Goal: Task Accomplishment & Management: Complete application form

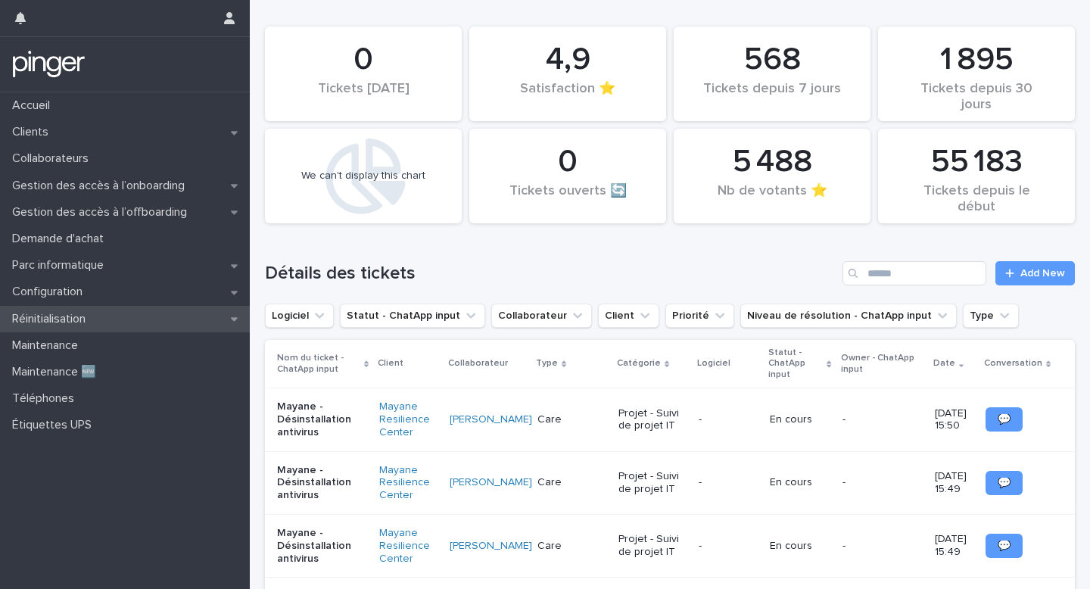
click at [95, 322] on p "Réinitialisation" at bounding box center [52, 319] width 92 height 14
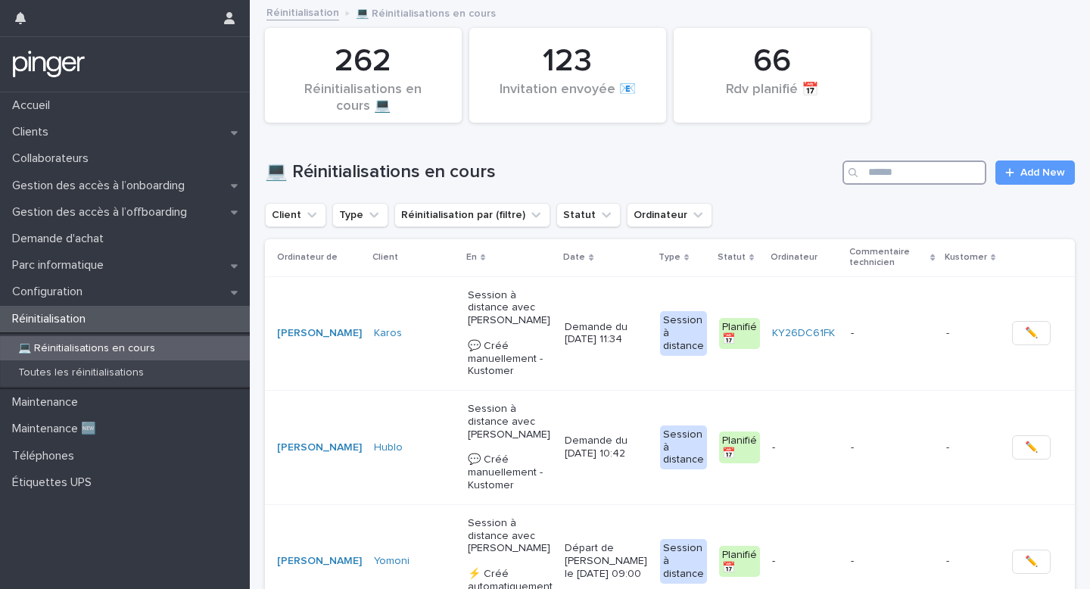
click at [959, 172] on input "Search" at bounding box center [915, 172] width 144 height 24
click at [1035, 172] on span "Add New" at bounding box center [1043, 172] width 45 height 11
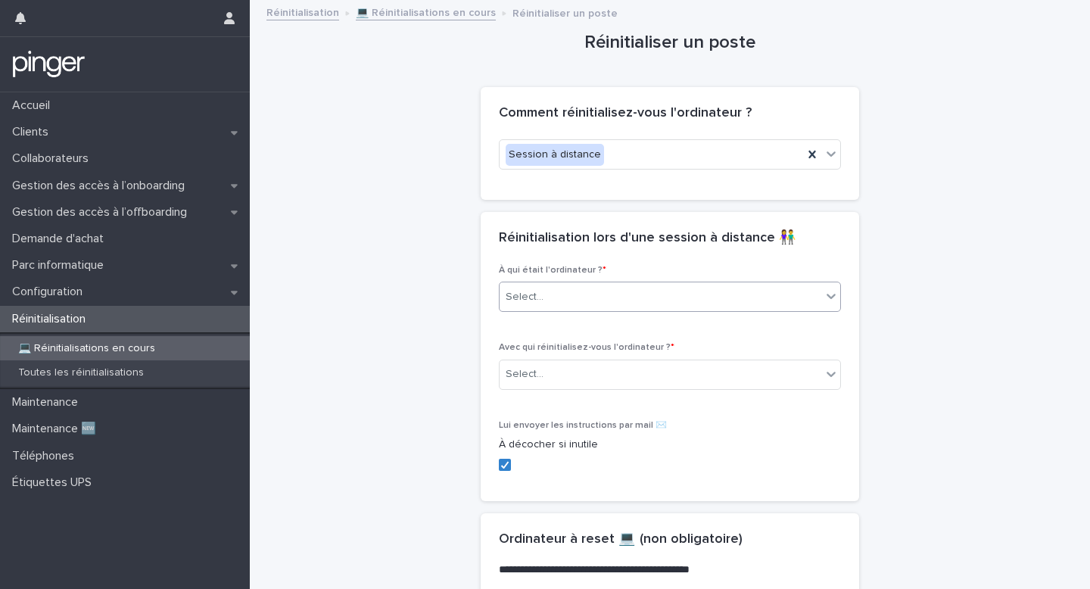
click at [544, 286] on div "Select..." at bounding box center [661, 297] width 322 height 25
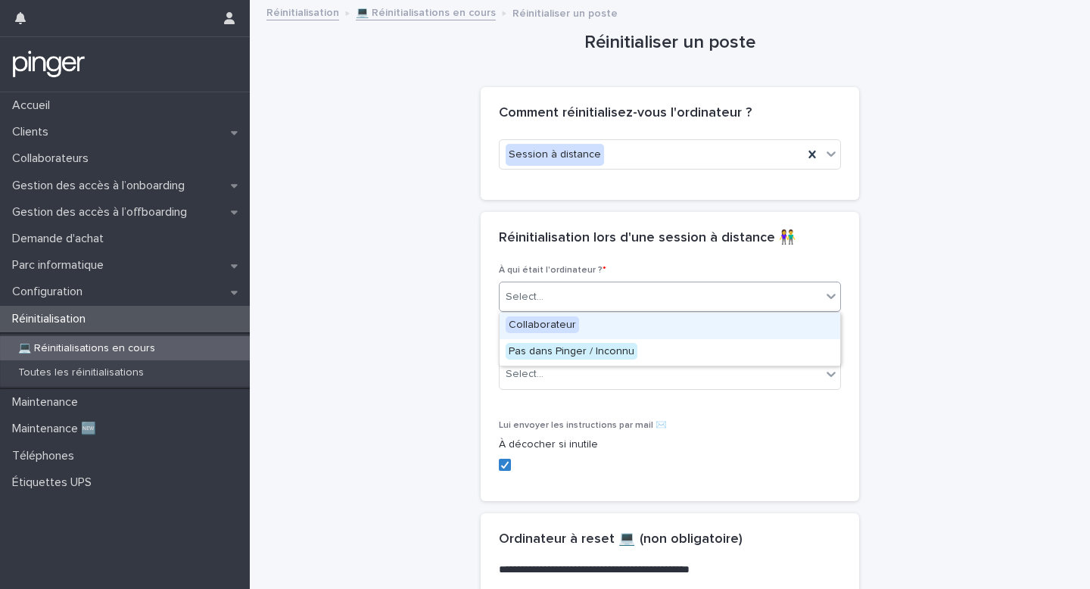
click at [538, 323] on span "Collaborateur" at bounding box center [542, 324] width 73 height 17
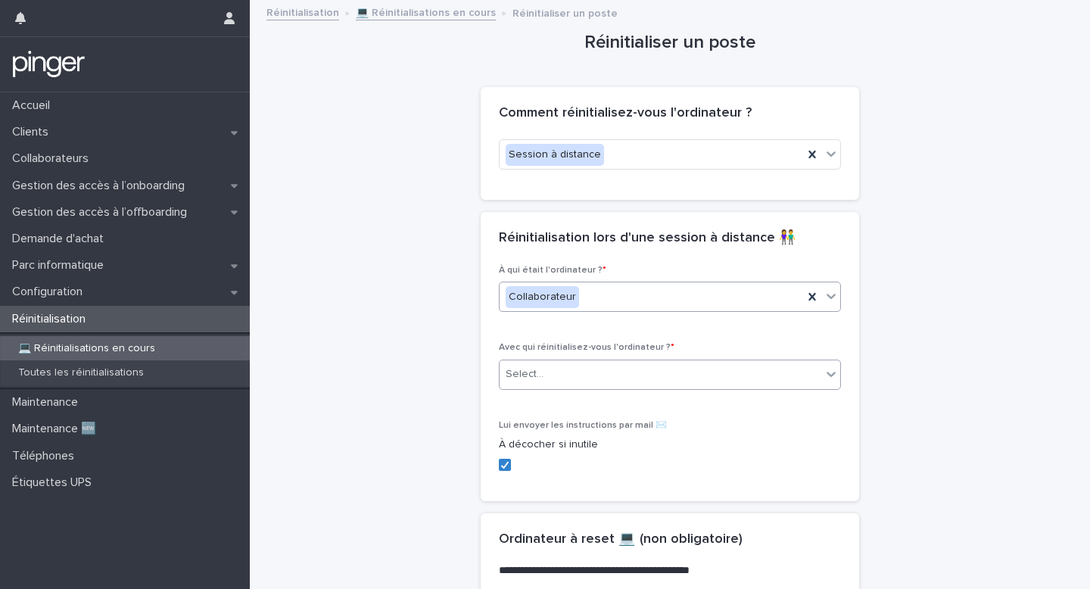
click at [534, 373] on div "Select..." at bounding box center [525, 374] width 38 height 16
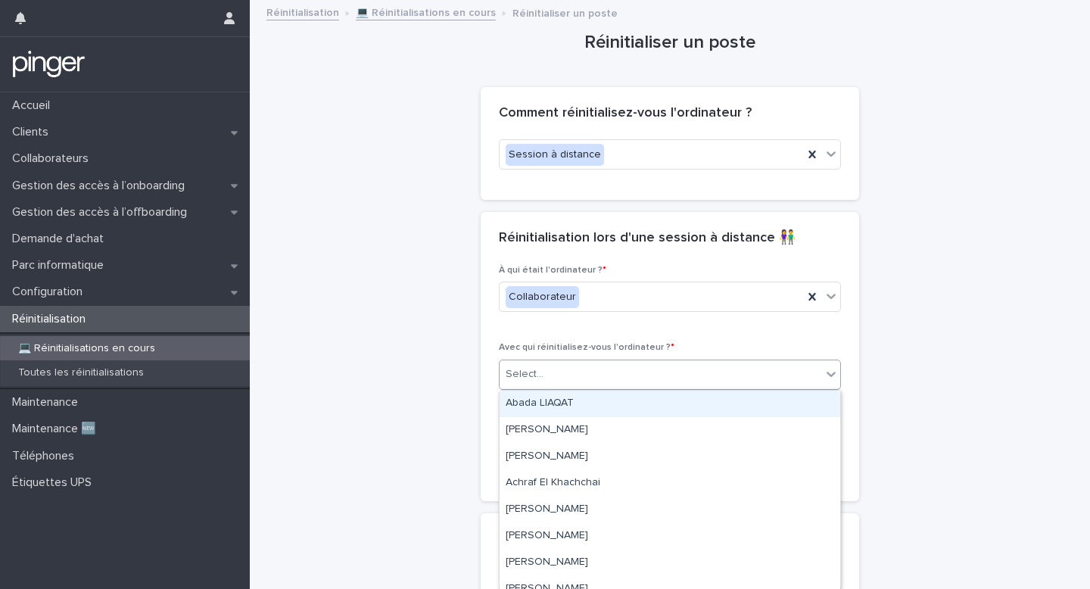
paste input "**********"
type input "**********"
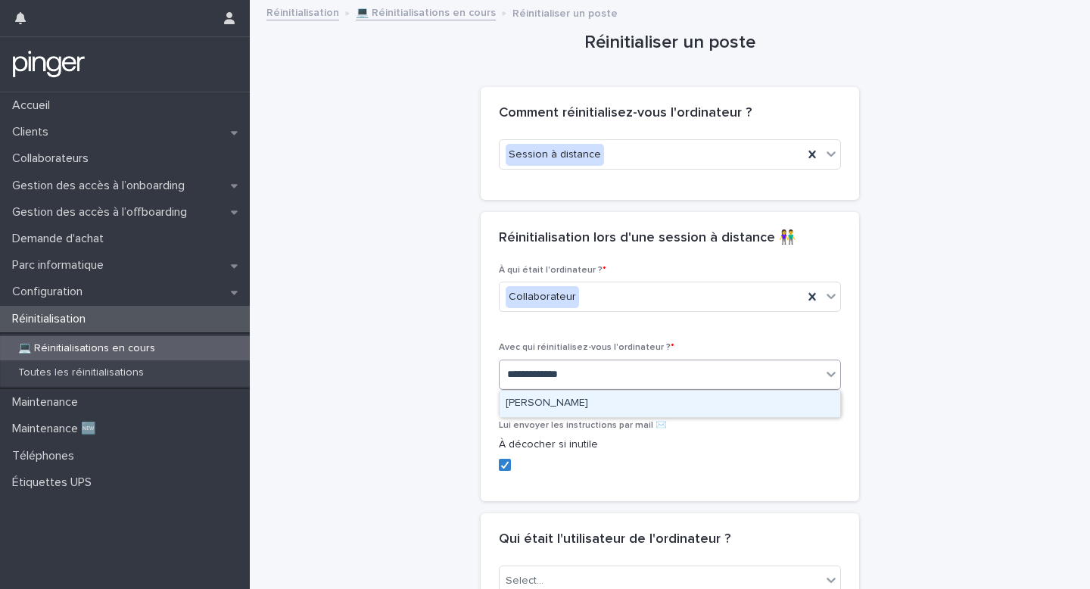
click at [539, 402] on div "Saida ALIMOVA" at bounding box center [670, 404] width 341 height 26
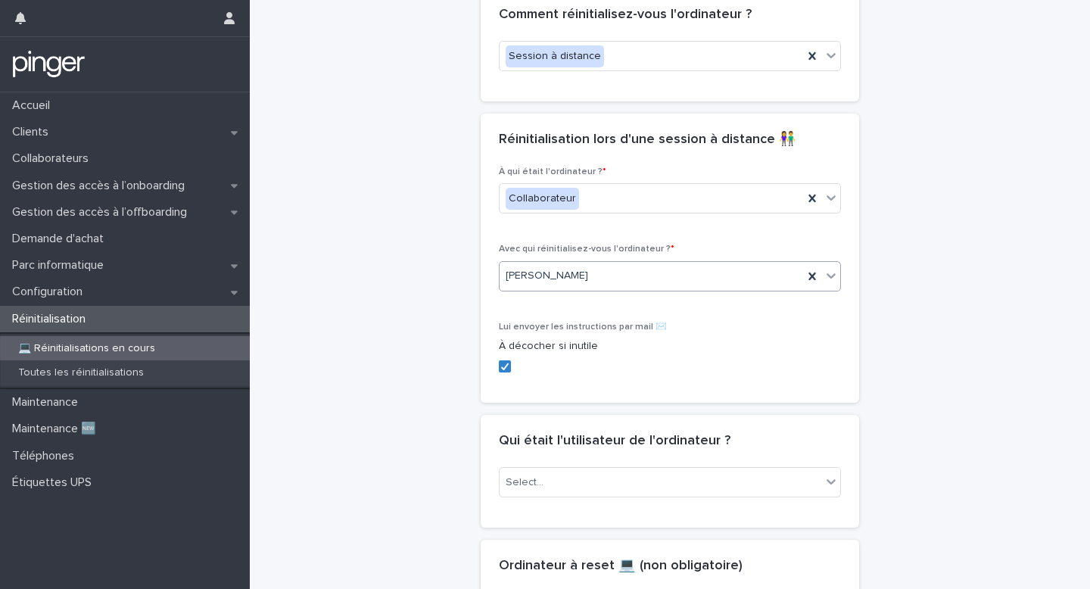
scroll to position [154, 0]
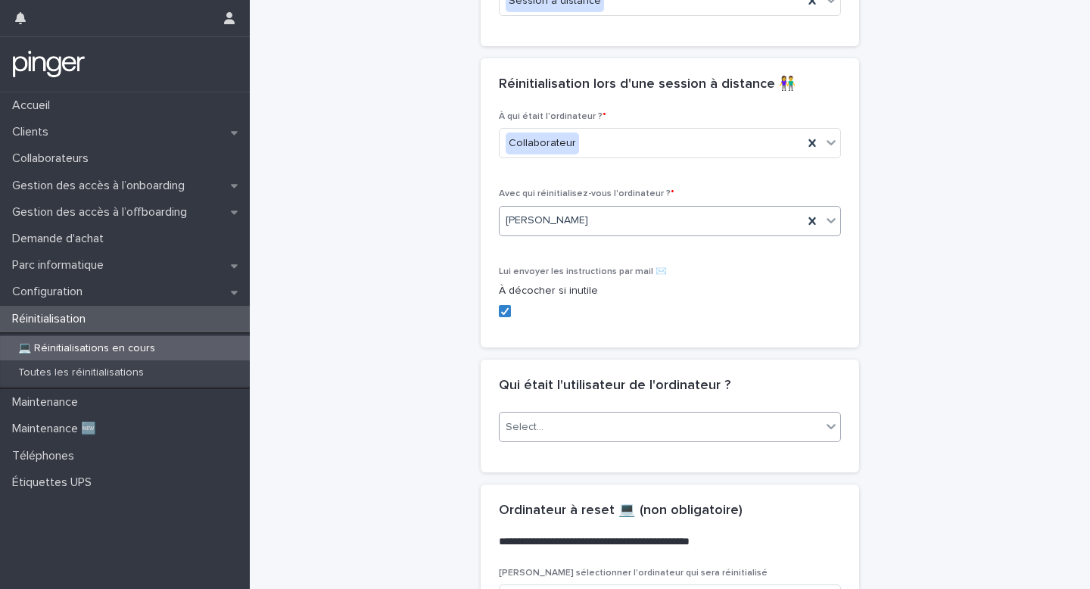
click at [569, 415] on div "Select..." at bounding box center [661, 427] width 322 height 25
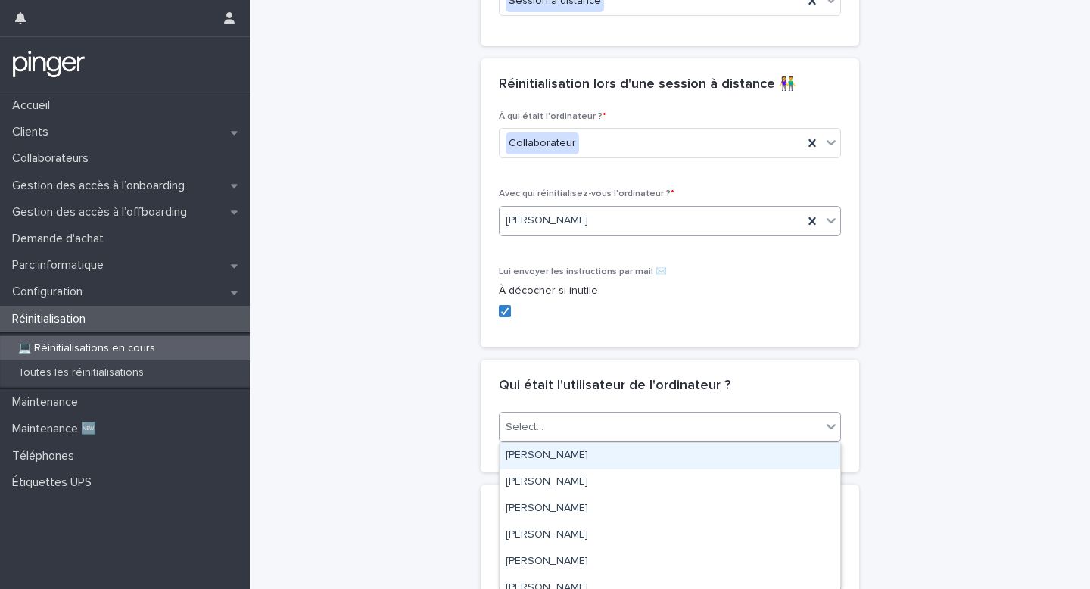
paste input "**********"
type input "**********"
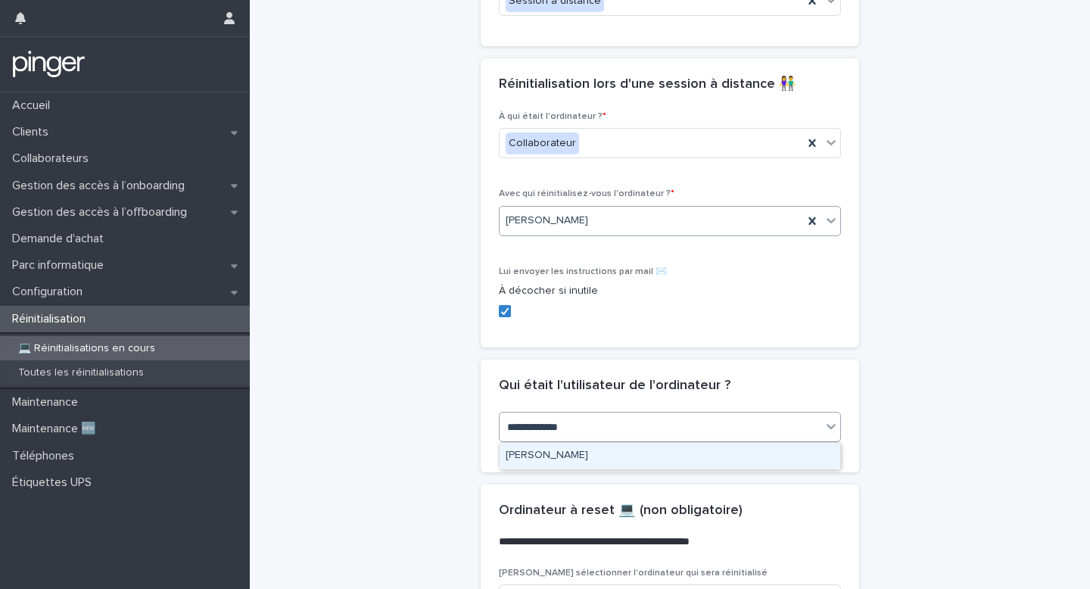
click at [550, 455] on div "Saida ALIMOVA" at bounding box center [670, 456] width 341 height 26
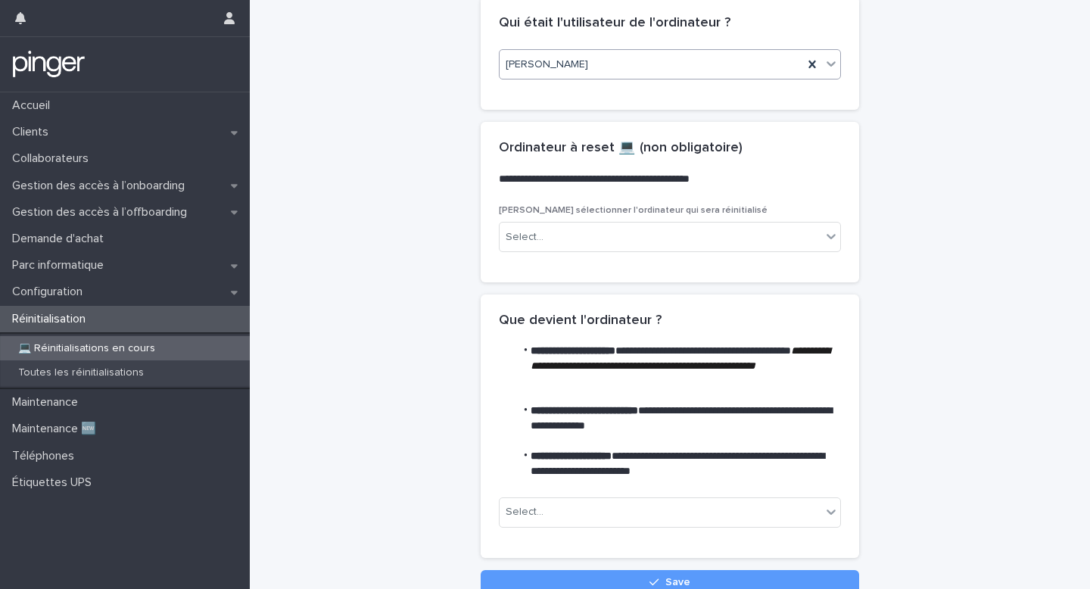
scroll to position [597, 0]
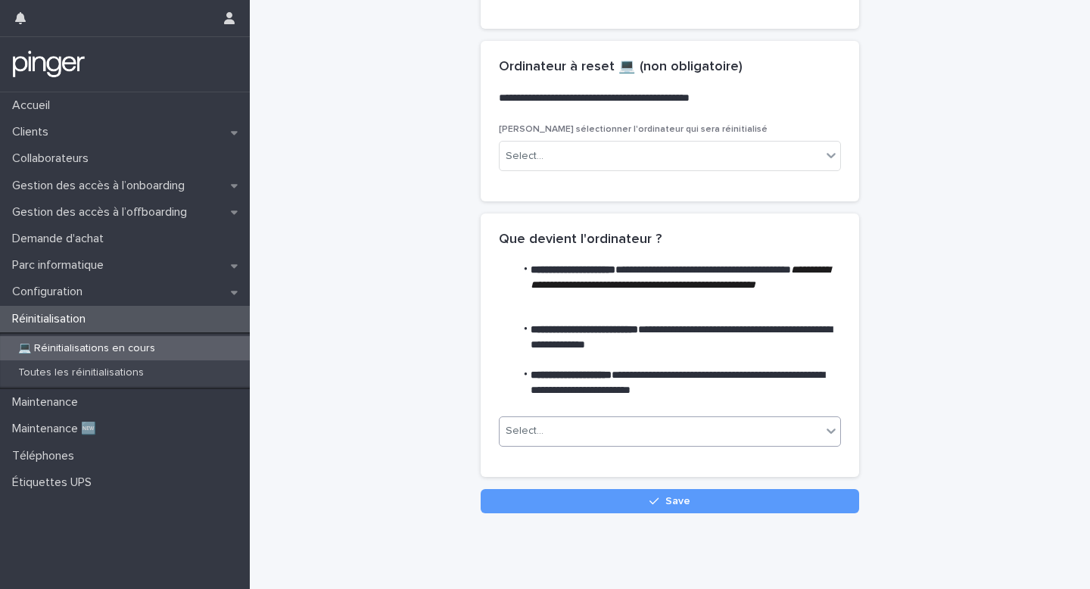
click at [550, 432] on div "Select..." at bounding box center [661, 431] width 322 height 25
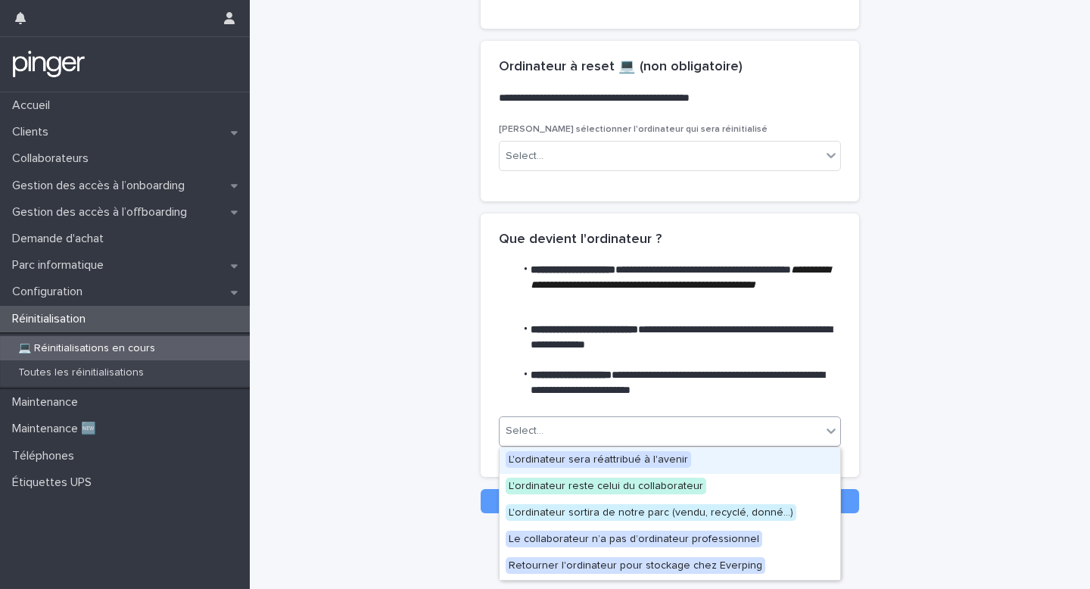
click at [544, 455] on span "L'ordinateur sera réattribué à l'avenir" at bounding box center [598, 459] width 185 height 17
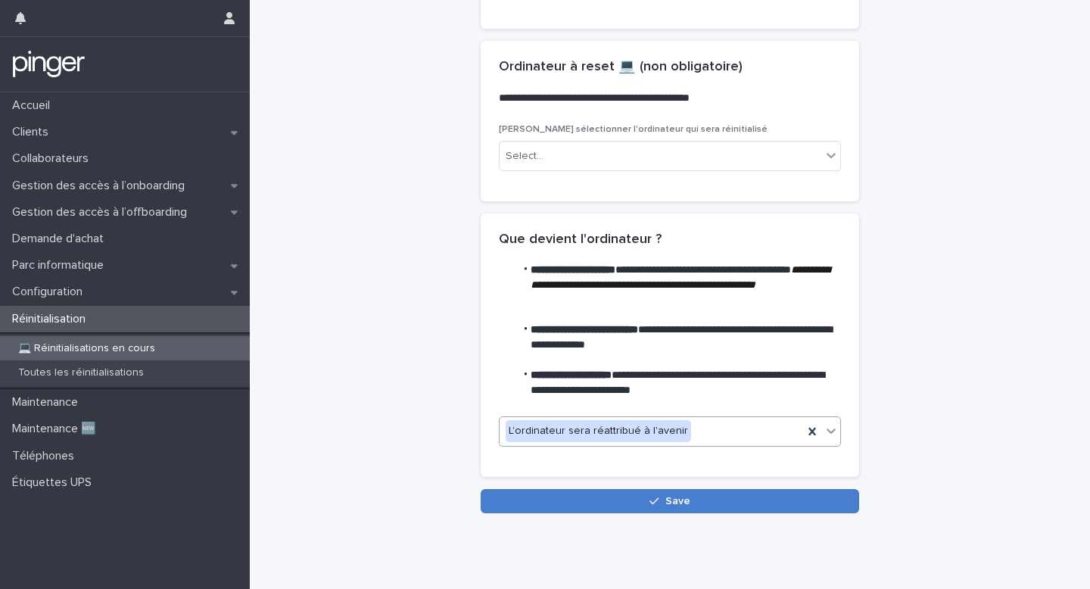
click at [539, 500] on button "Save" at bounding box center [670, 501] width 379 height 24
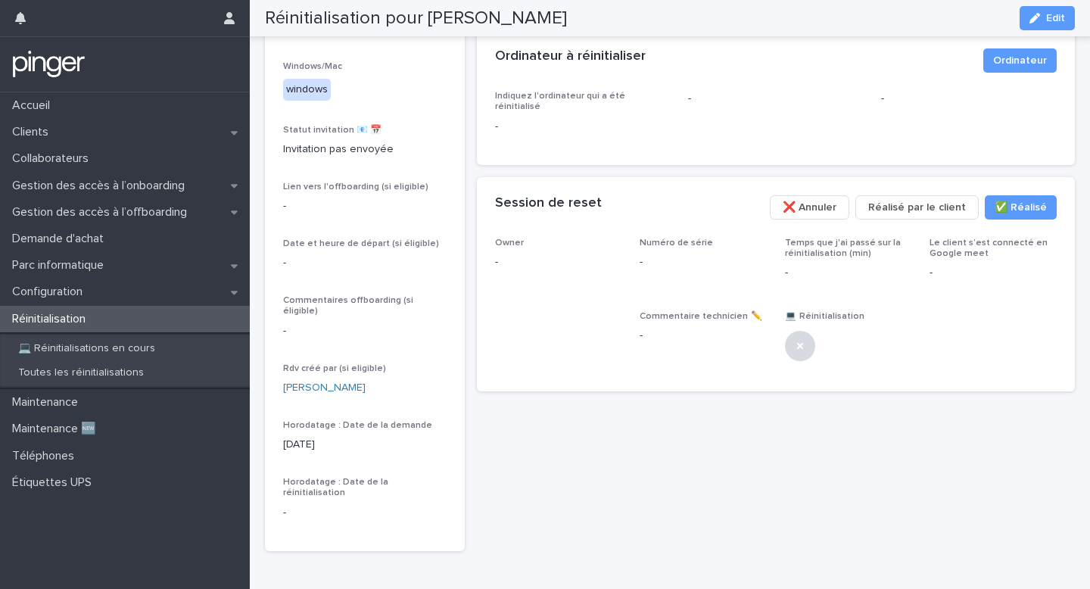
scroll to position [294, 0]
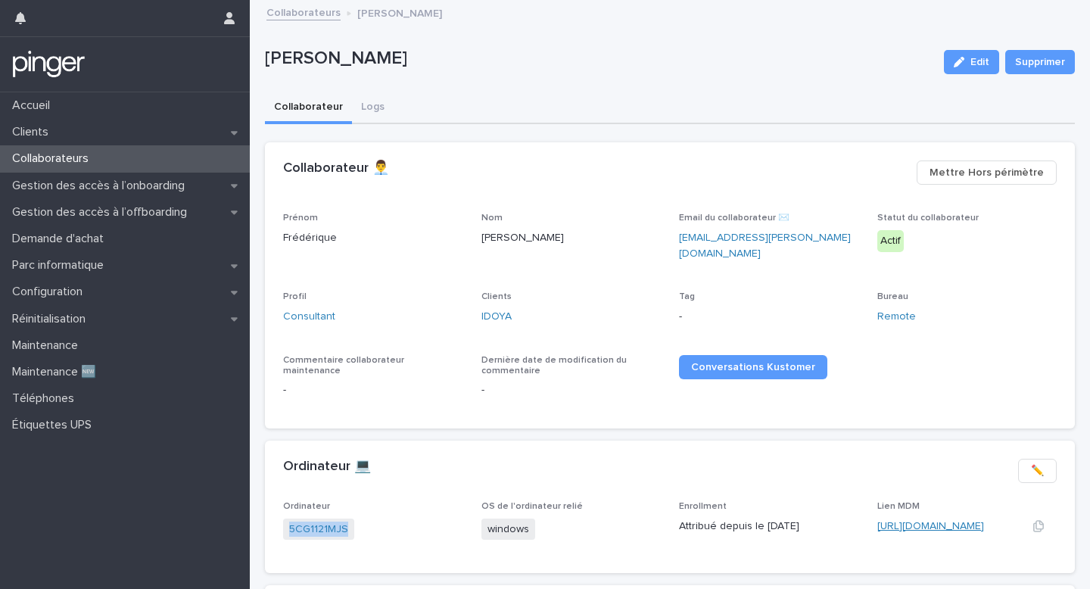
click at [916, 521] on link "https://eu.ninjarmm.com/#/deviceDashboard/5188/overview" at bounding box center [930, 526] width 107 height 11
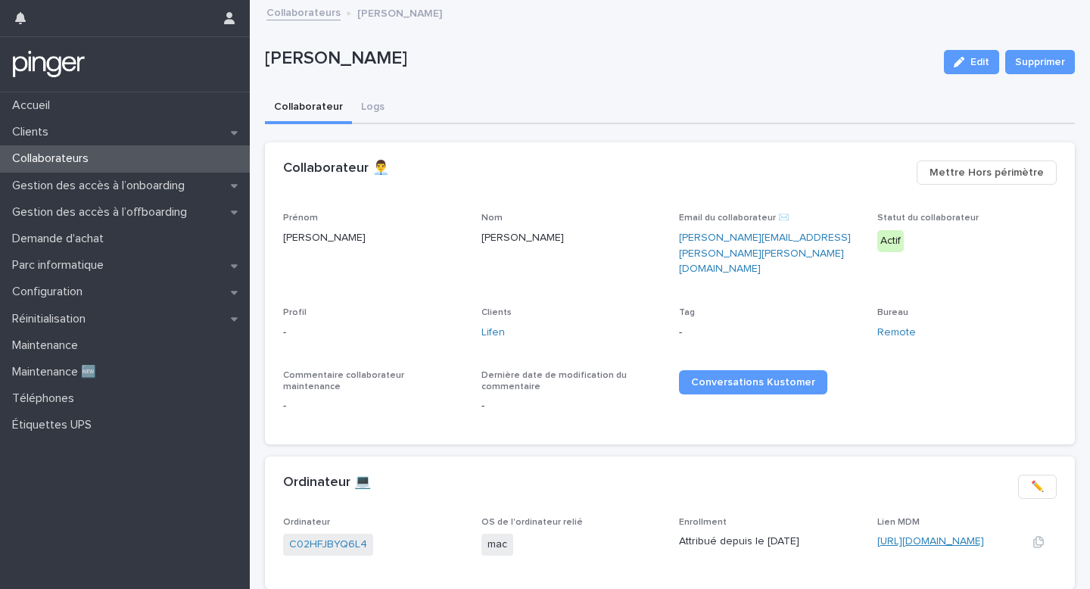
click at [934, 536] on link "https://lifen7ee5d.jamfcloud.com/computers.html?id=84" at bounding box center [930, 541] width 107 height 11
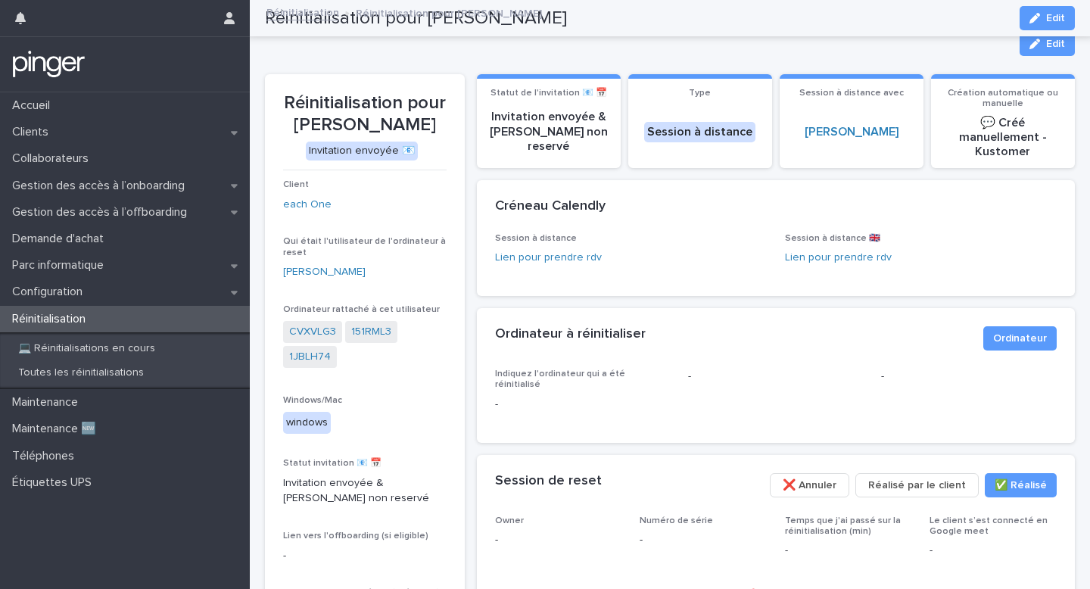
scroll to position [365, 0]
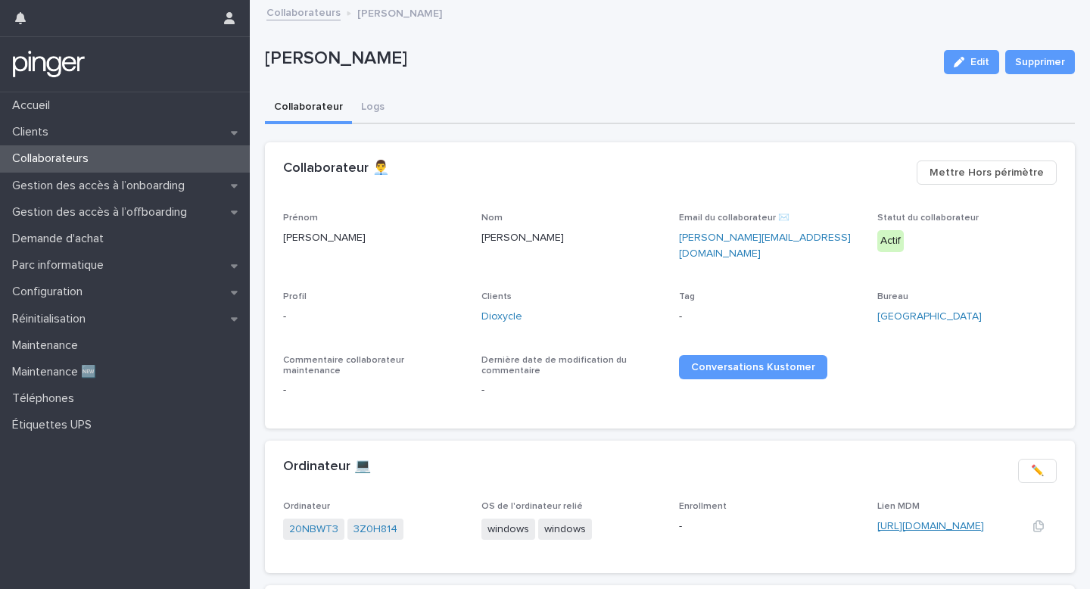
click at [905, 521] on link "https://eu.ninjarmm.com/#/deviceDashboard/3990/overview" at bounding box center [930, 526] width 107 height 11
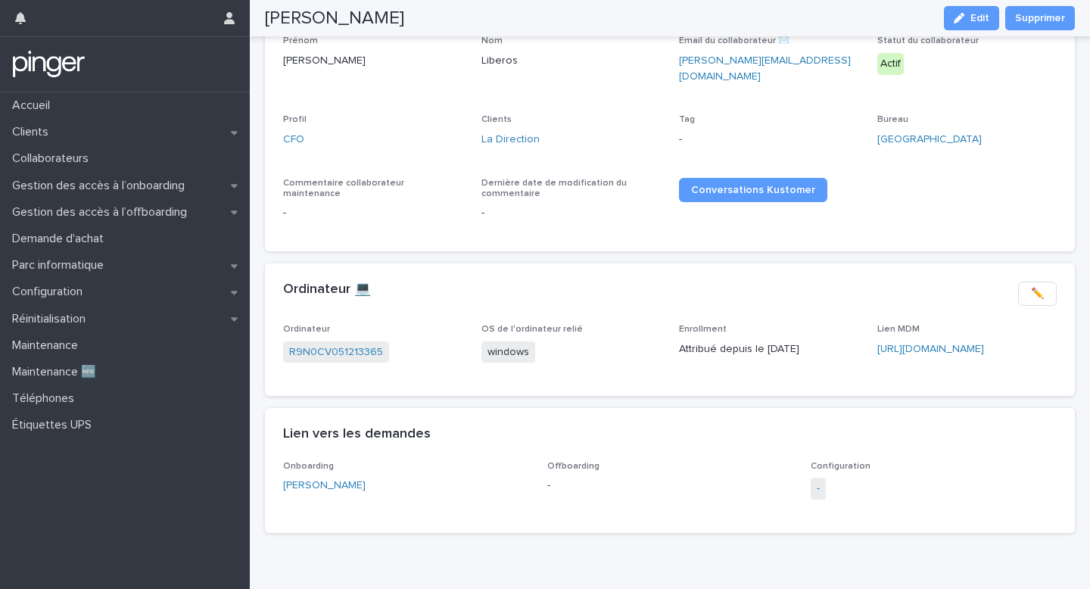
scroll to position [199, 0]
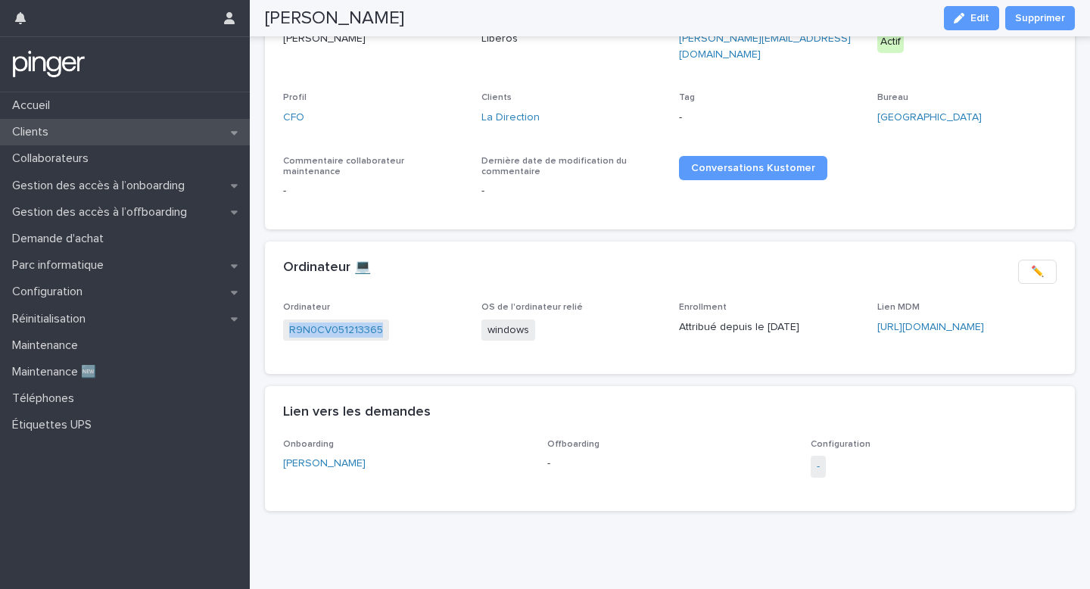
click at [117, 131] on div "Clients" at bounding box center [125, 132] width 250 height 26
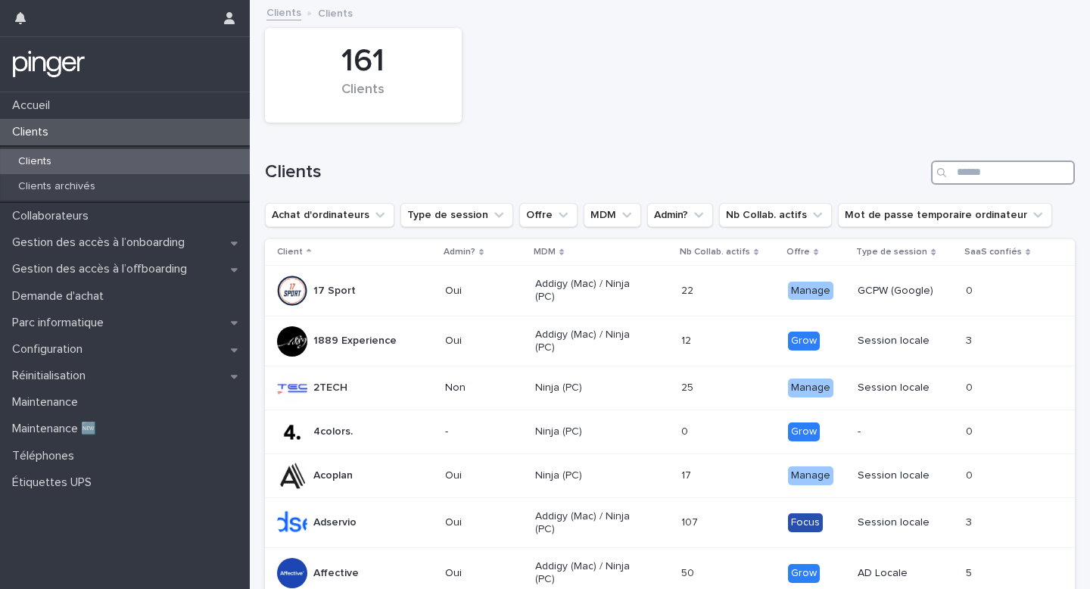
click at [968, 176] on input "Search" at bounding box center [1003, 172] width 144 height 24
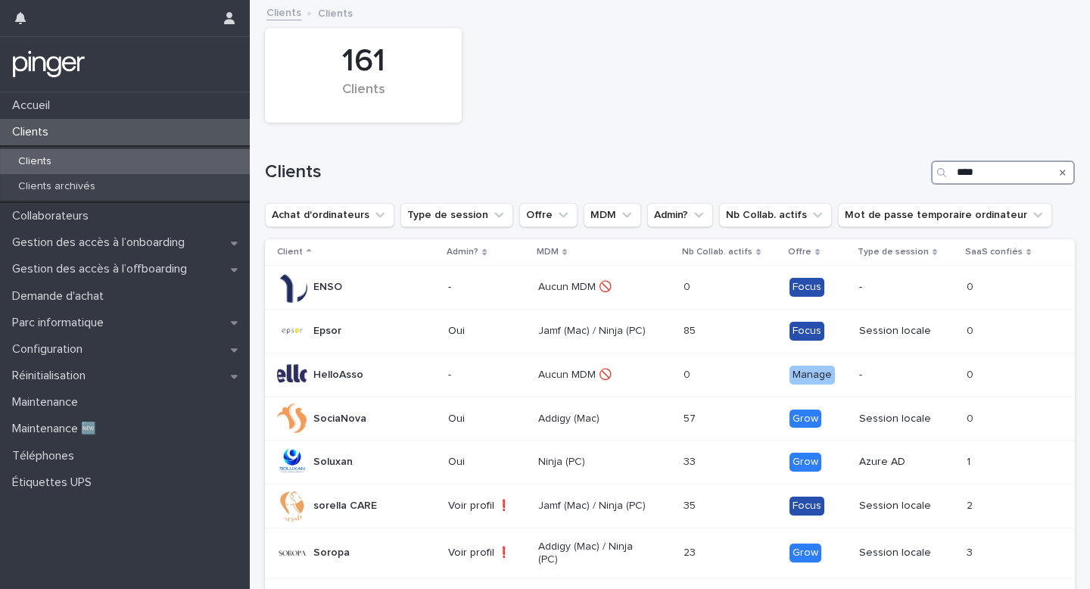
type input "*****"
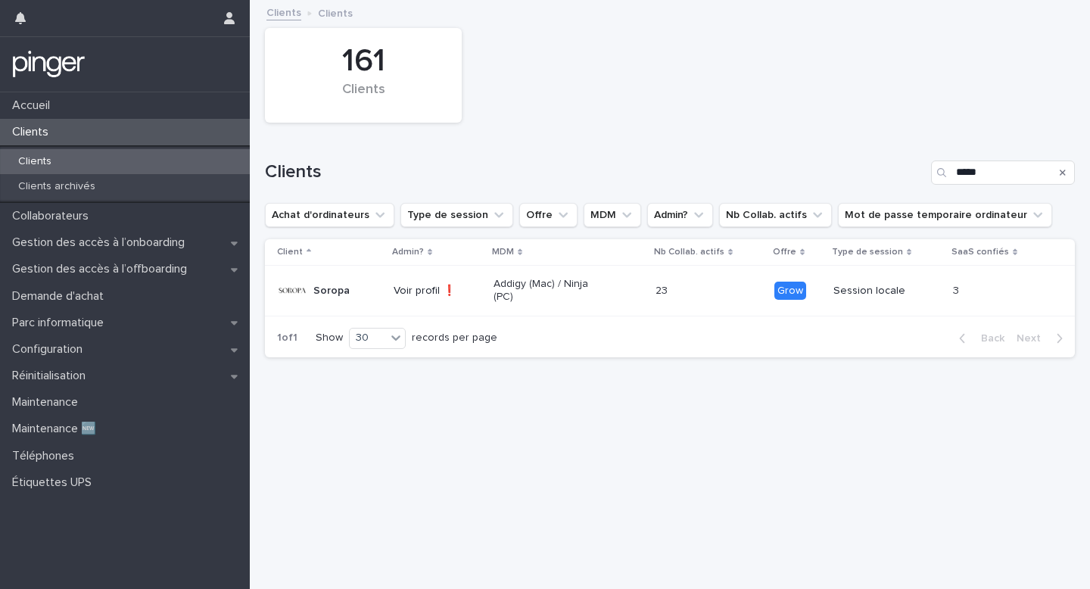
click at [583, 282] on p "Addigy (Mac) / Ninja (PC)" at bounding box center [548, 291] width 108 height 26
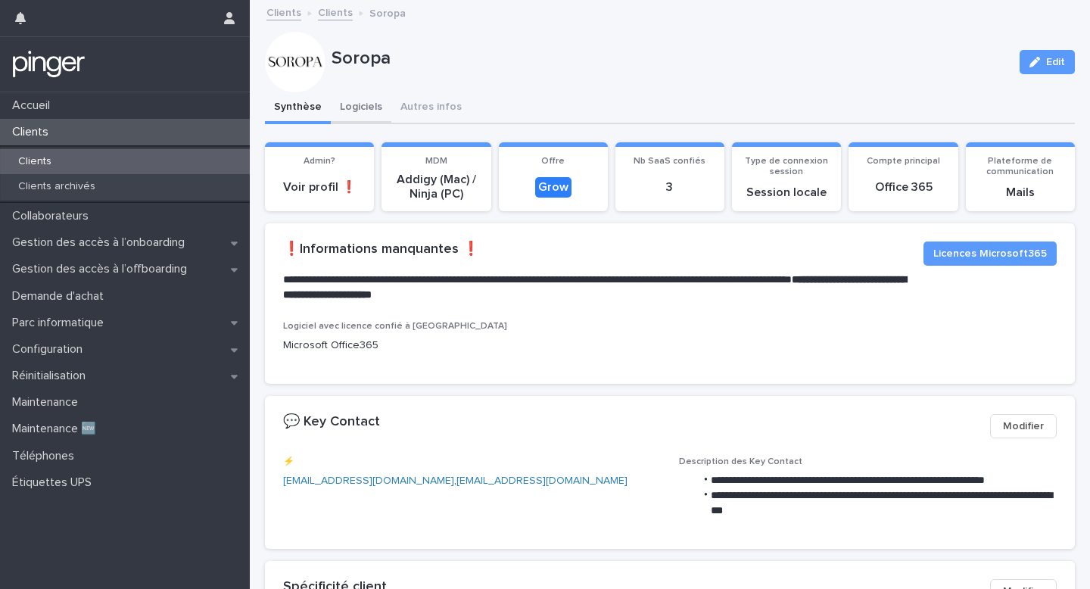
click at [375, 108] on button "Logiciels" at bounding box center [361, 108] width 61 height 32
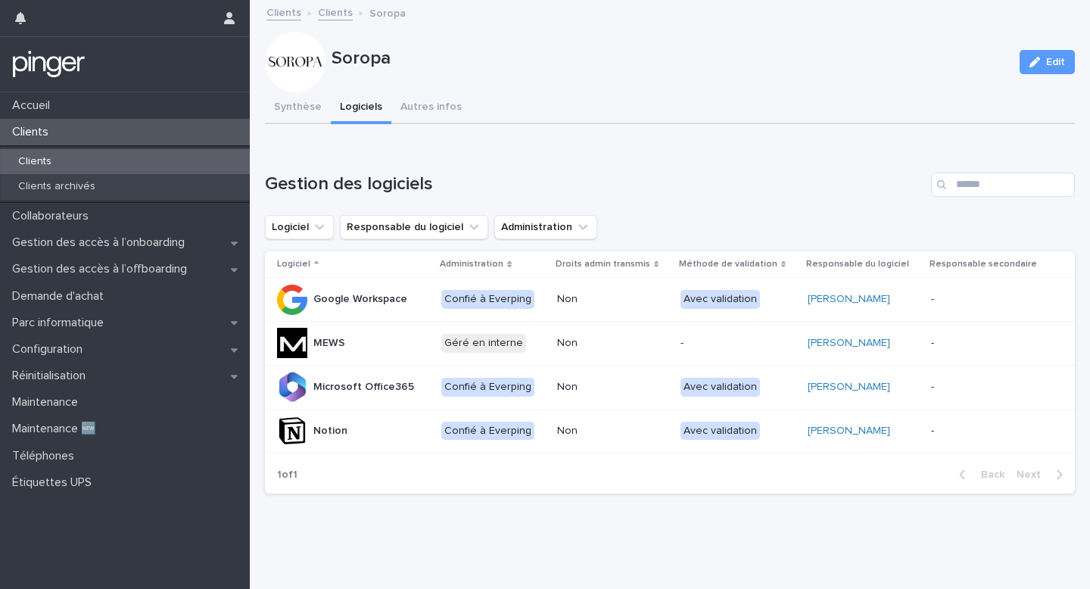
click at [301, 89] on div at bounding box center [295, 62] width 61 height 61
click at [295, 100] on button "Synthèse" at bounding box center [298, 108] width 66 height 32
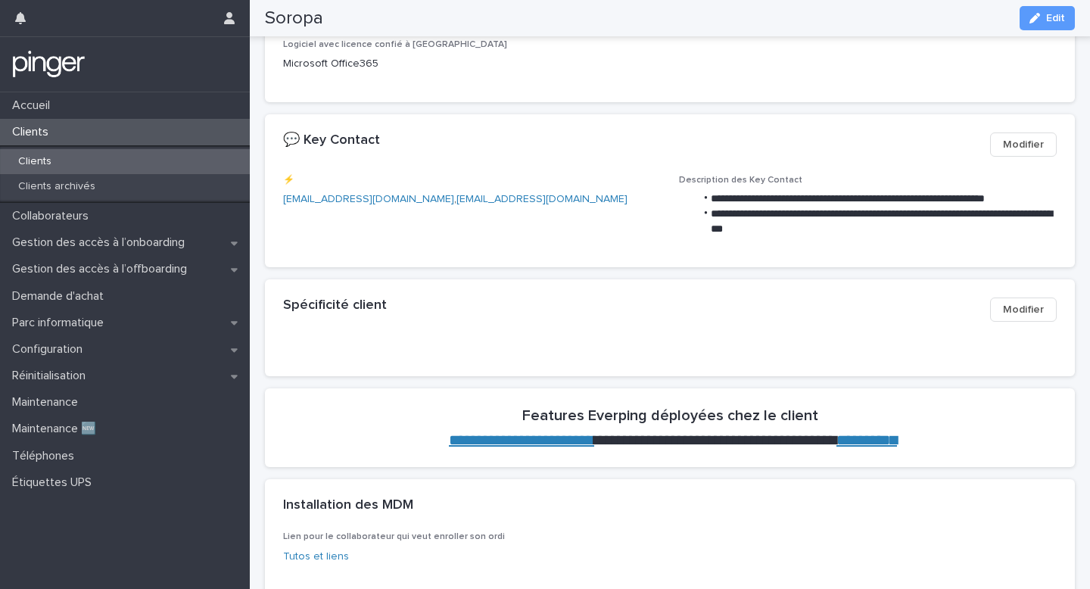
scroll to position [283, 0]
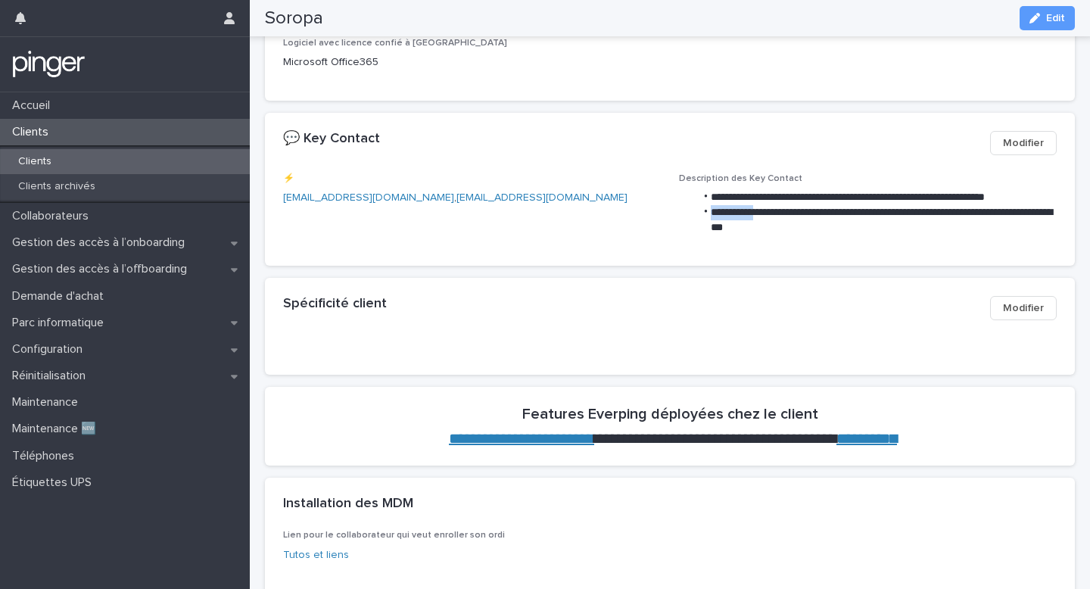
drag, startPoint x: 712, startPoint y: 210, endPoint x: 772, endPoint y: 207, distance: 60.6
click at [772, 207] on li "**********" at bounding box center [876, 220] width 362 height 30
copy li "**********"
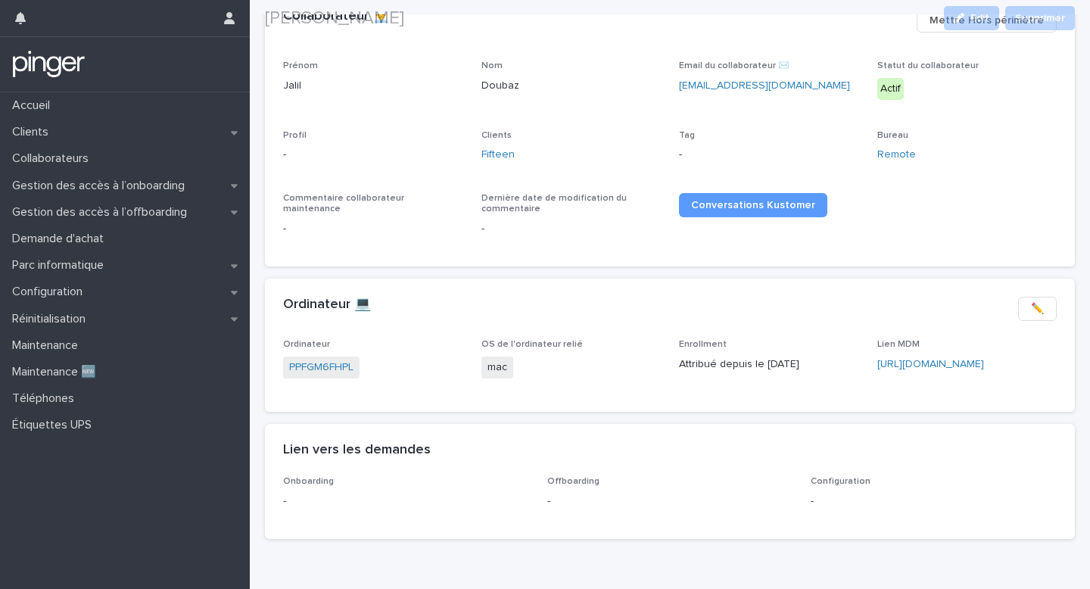
scroll to position [190, 0]
